Goal: Information Seeking & Learning: Stay updated

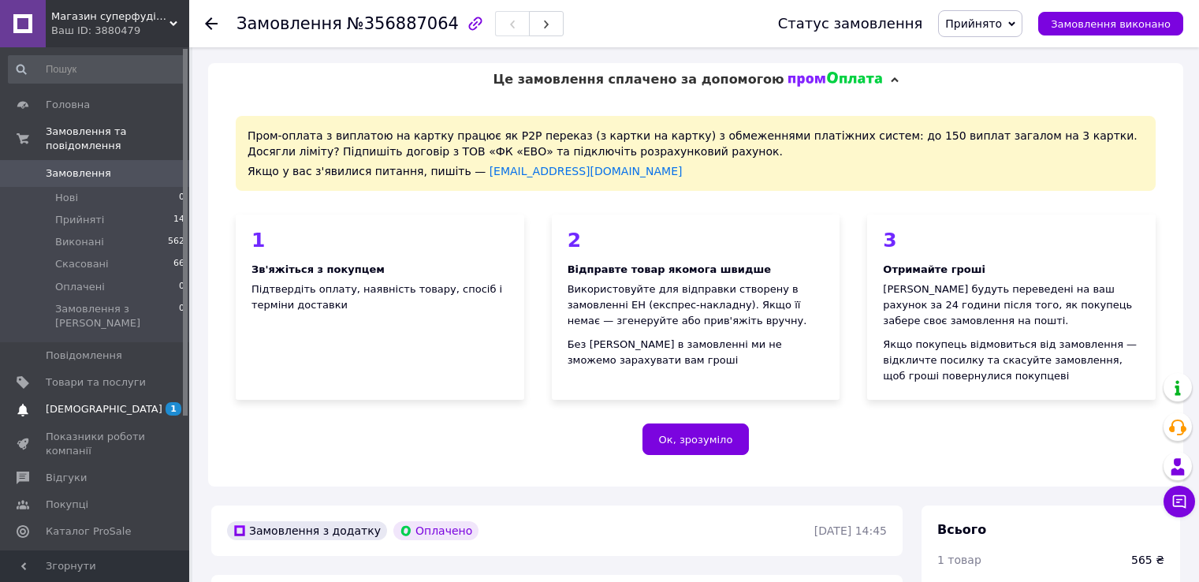
scroll to position [788, 0]
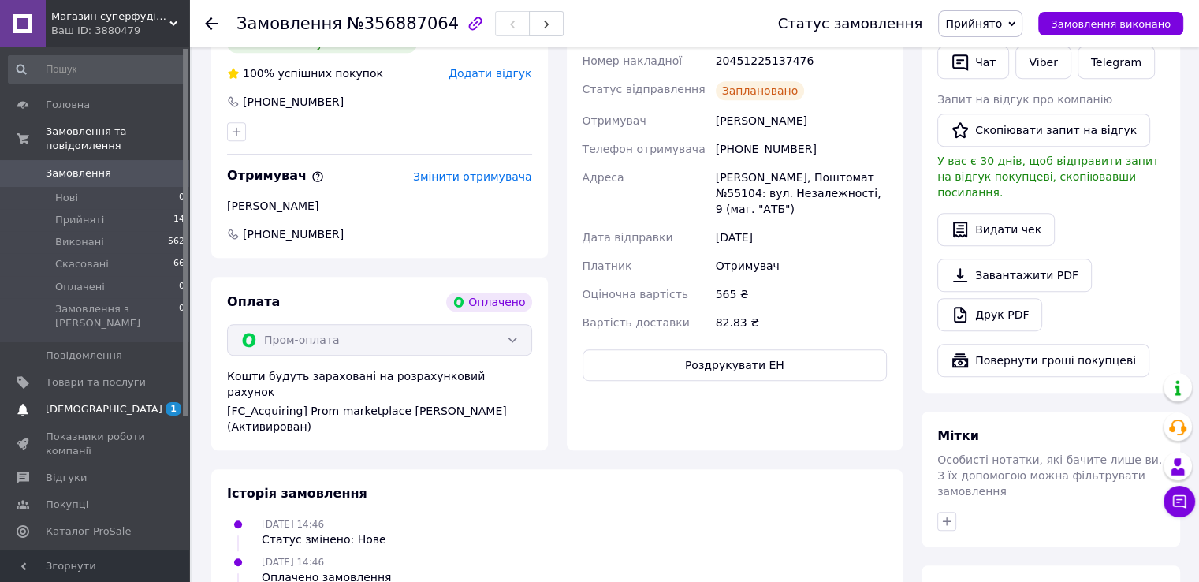
click at [95, 402] on span "[DEMOGRAPHIC_DATA]" at bounding box center [104, 409] width 117 height 14
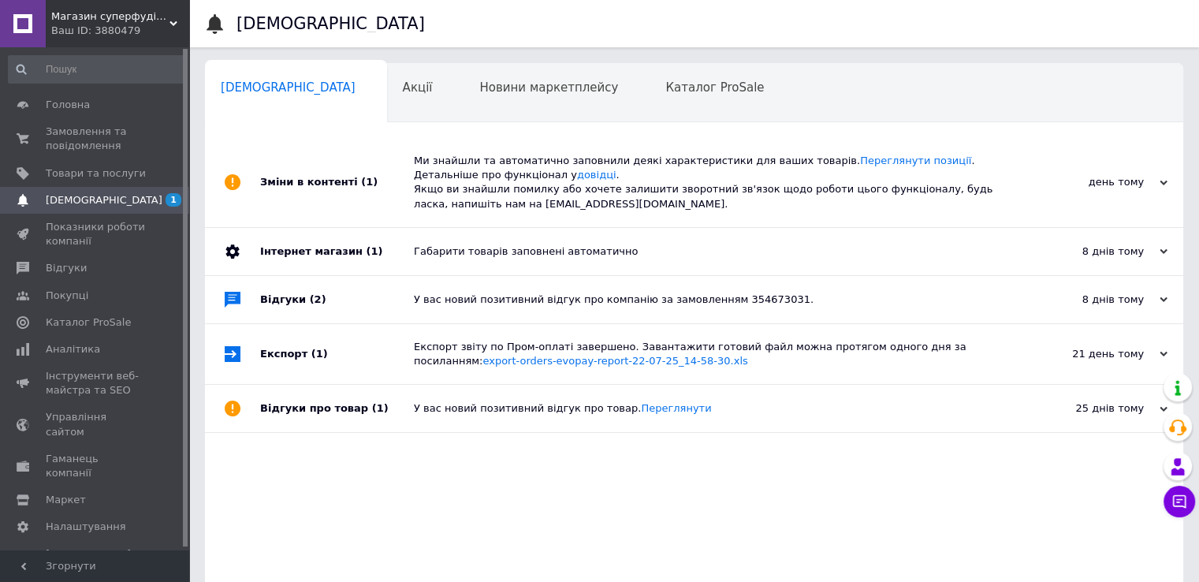
click at [311, 190] on div "Зміни в контенті (1)" at bounding box center [337, 182] width 154 height 89
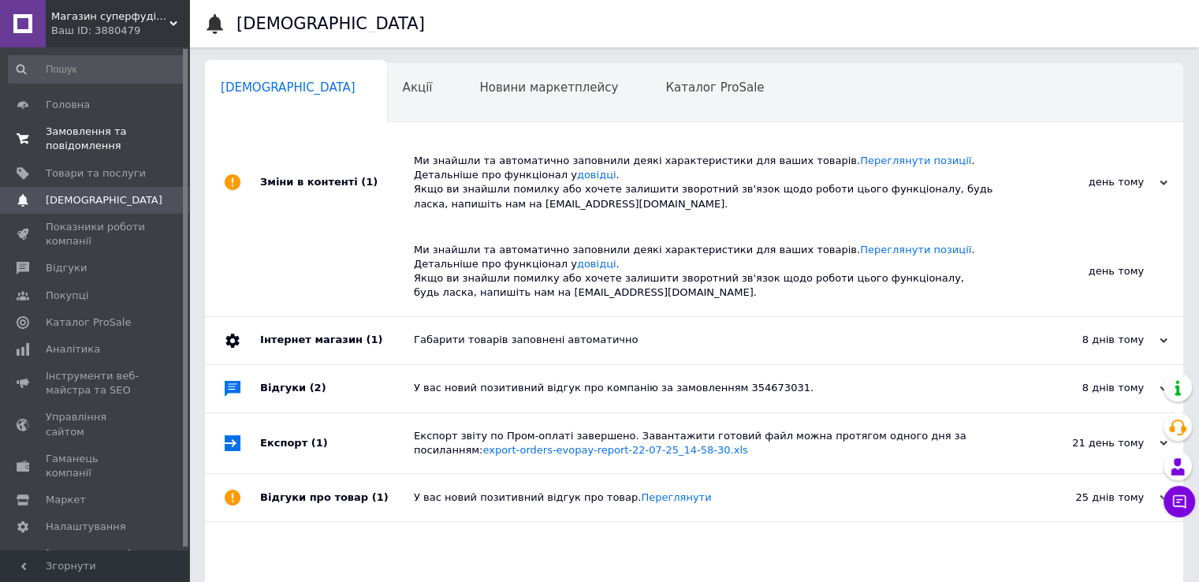
click at [91, 137] on span "Замовлення та повідомлення" at bounding box center [96, 139] width 100 height 28
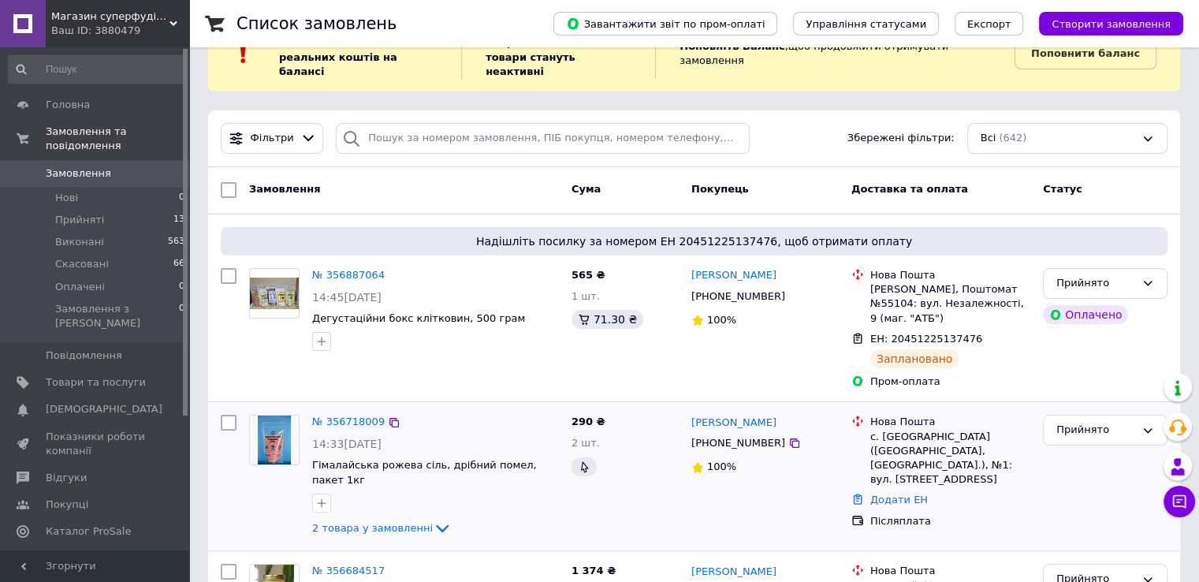
scroll to position [79, 0]
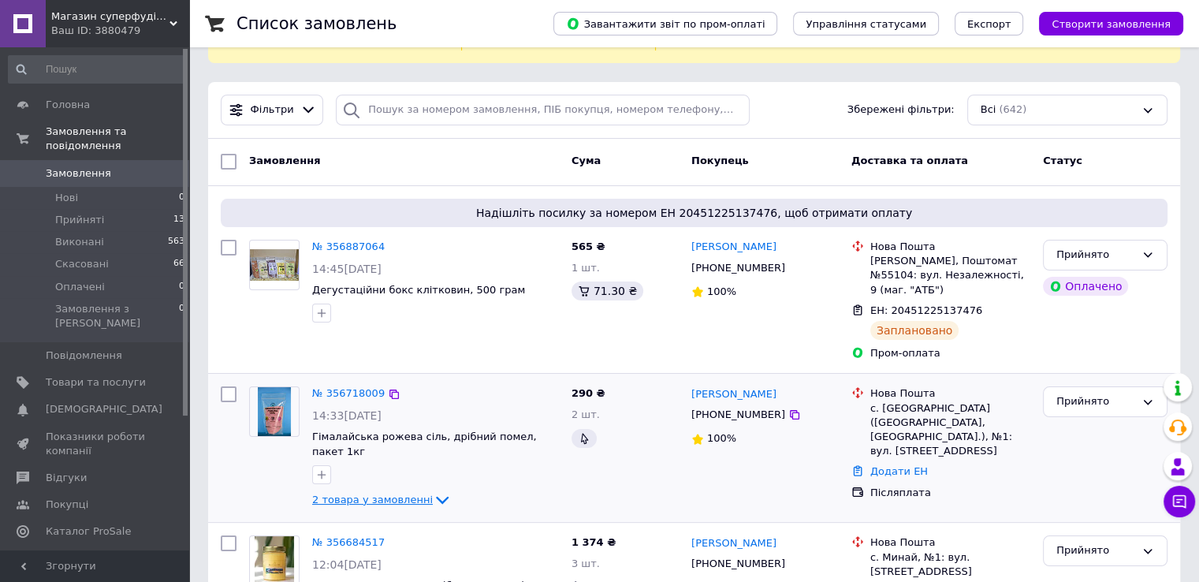
click at [433, 490] on icon at bounding box center [442, 499] width 19 height 19
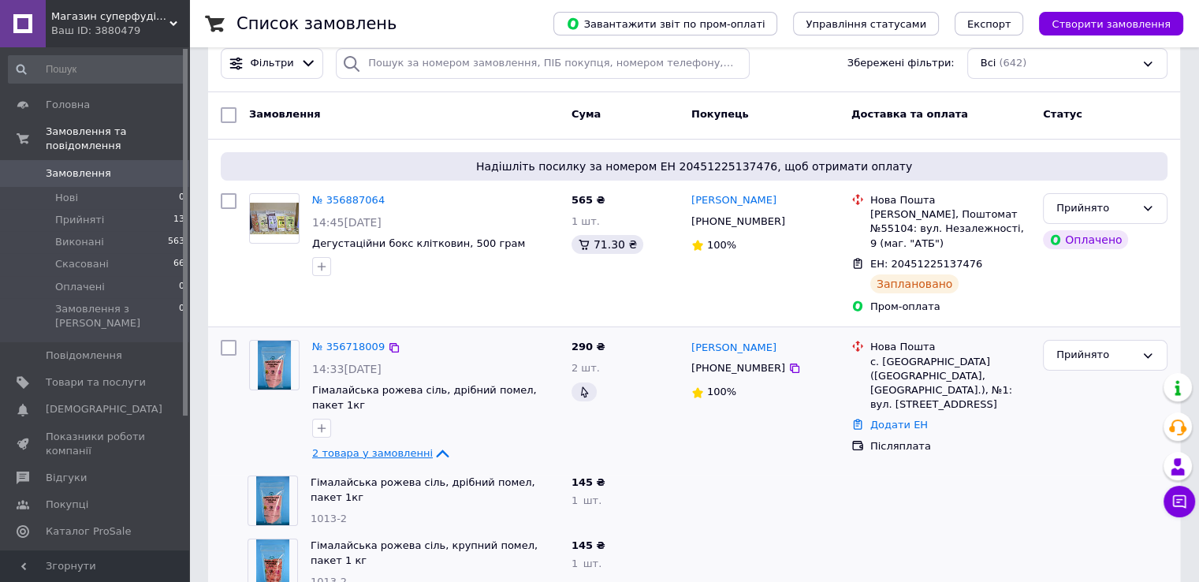
scroll to position [158, 0]
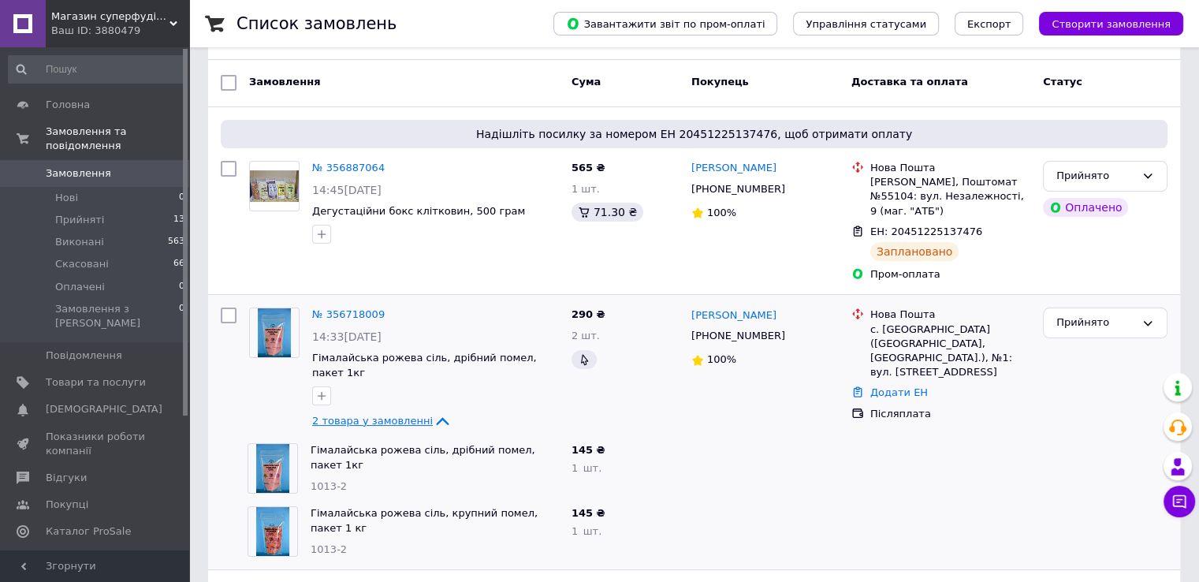
click at [436, 418] on icon at bounding box center [442, 422] width 13 height 8
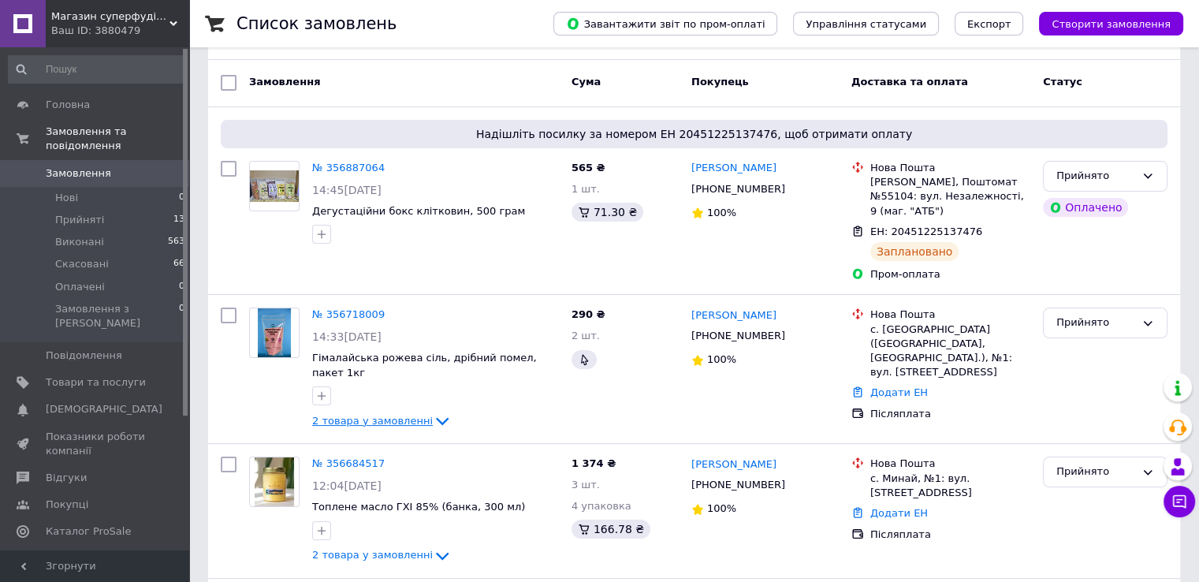
click at [436, 418] on icon at bounding box center [442, 422] width 13 height 8
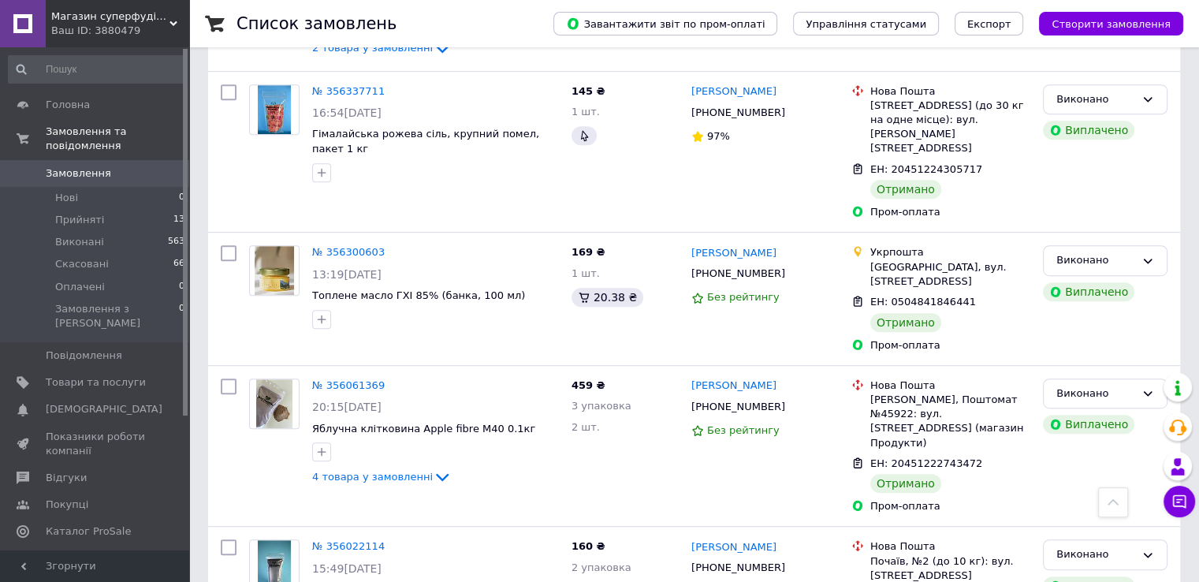
scroll to position [0, 0]
